Goal: Communication & Community: Answer question/provide support

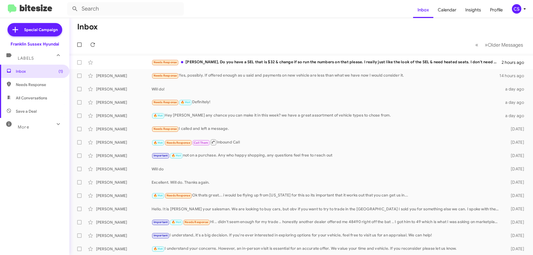
click at [219, 64] on div "Needs Response [PERSON_NAME], Do you have a SEL that is $32 & change if so run …" at bounding box center [327, 62] width 350 height 6
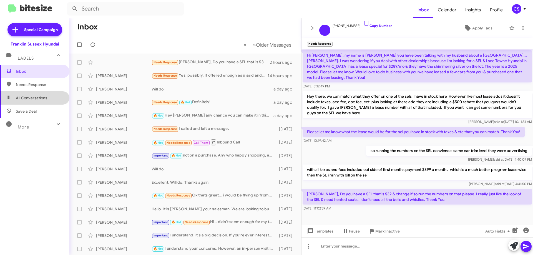
click at [44, 98] on span "All Conversations" at bounding box center [31, 98] width 31 height 6
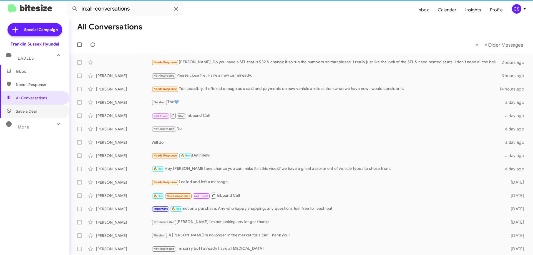
click at [33, 114] on span "Save a Deal" at bounding box center [26, 112] width 21 height 6
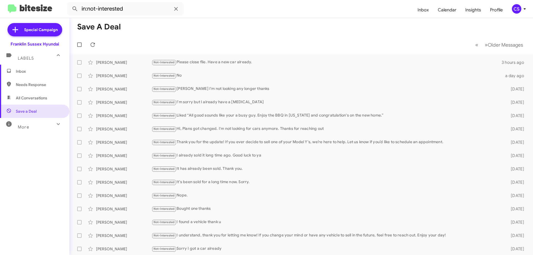
type input "in:all-conversations"
